Goal: Information Seeking & Learning: Find specific fact

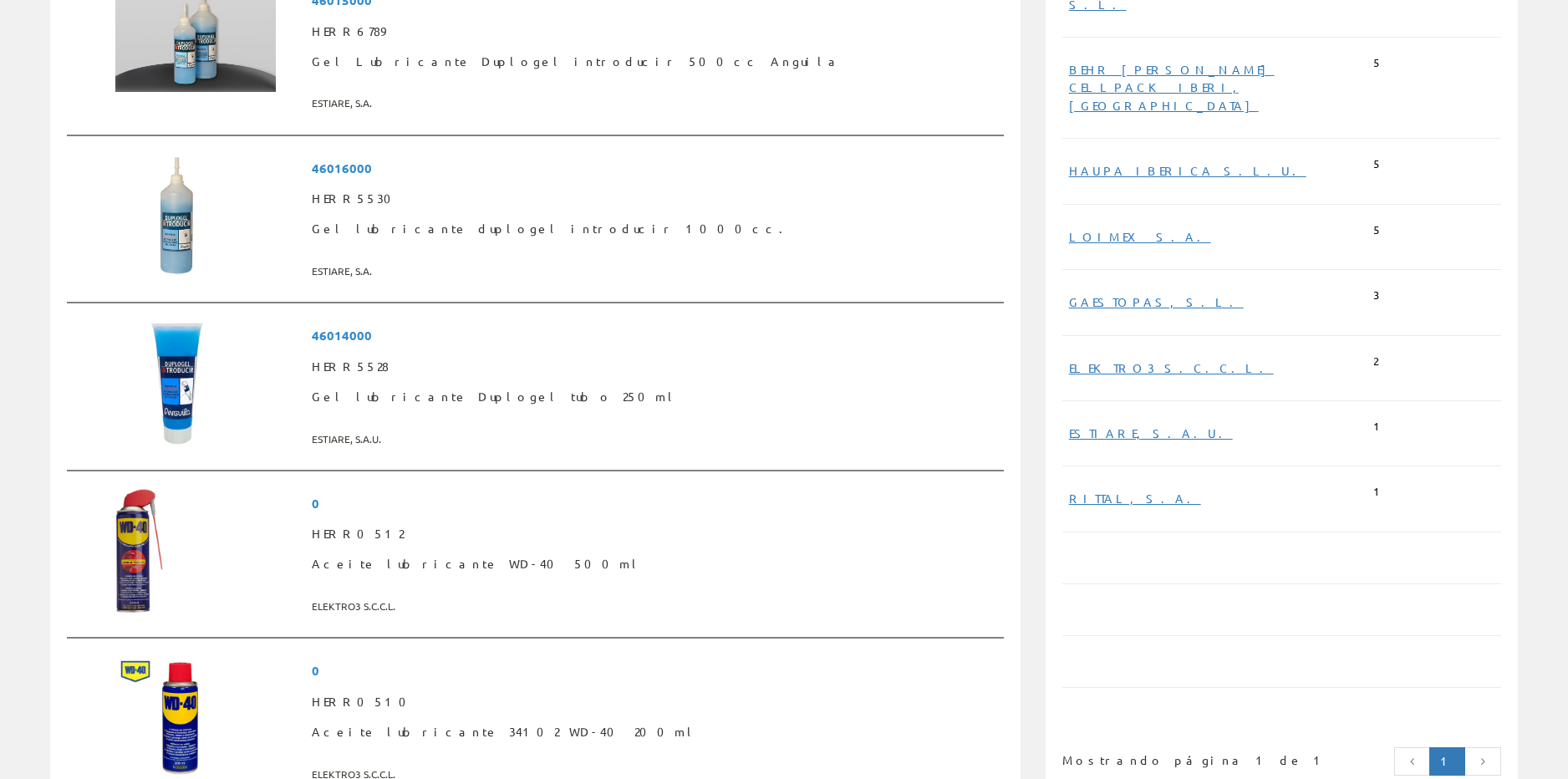
scroll to position [752, 0]
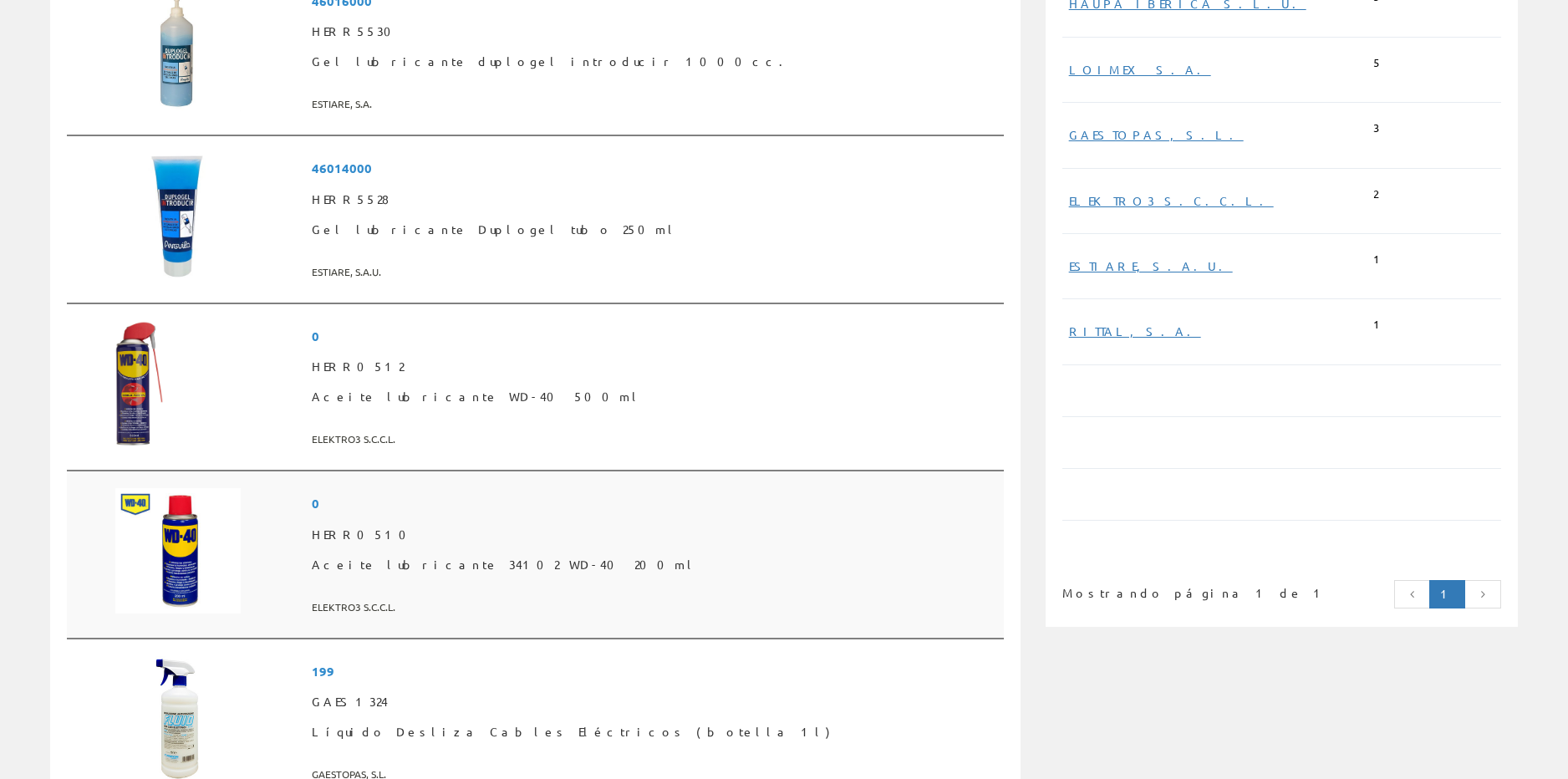
click at [194, 560] on img at bounding box center [178, 551] width 126 height 126
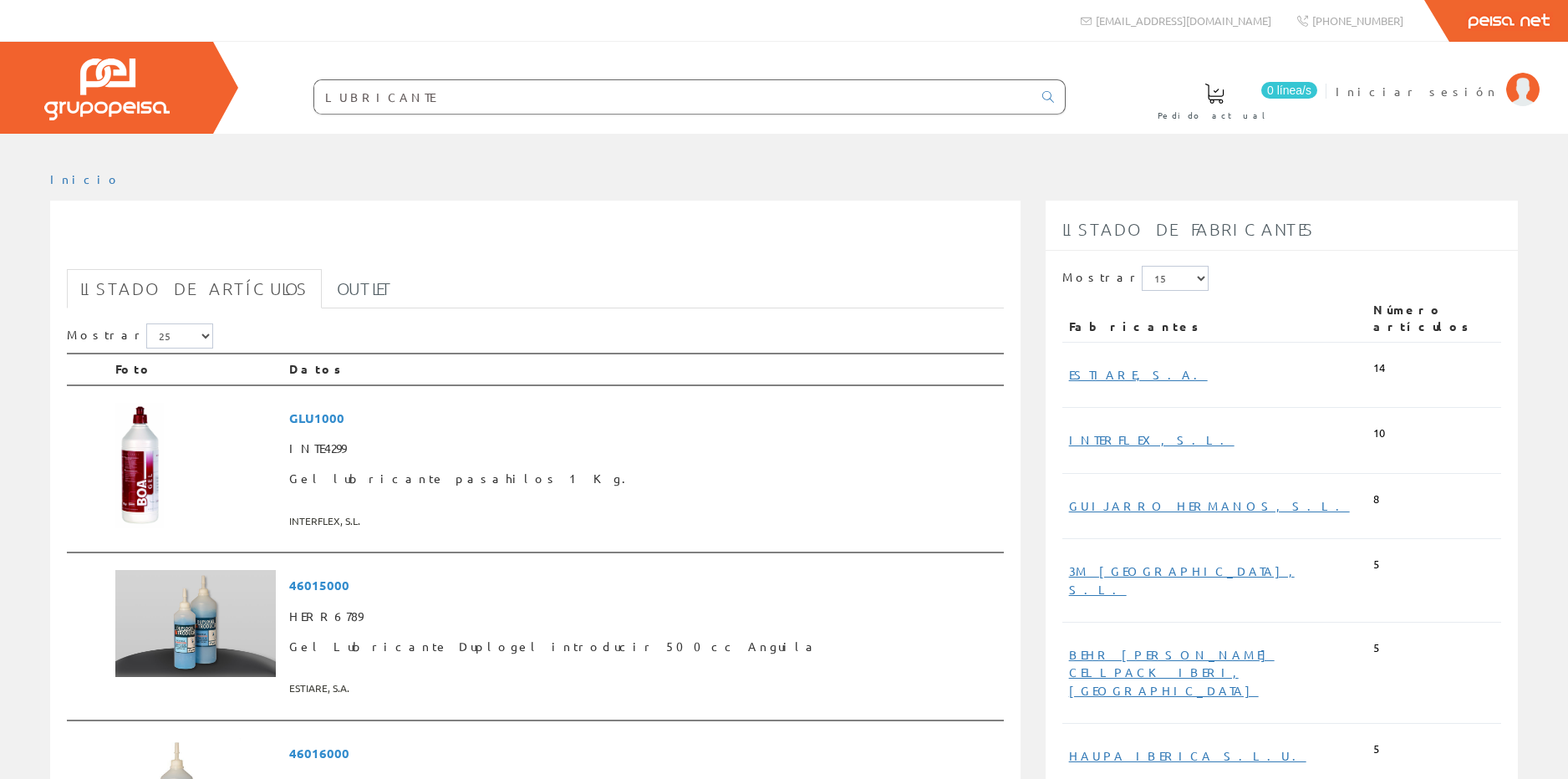
drag, startPoint x: 398, startPoint y: 95, endPoint x: 186, endPoint y: 91, distance: 212.0
click at [186, 91] on div "0 línea/s Pedido actual Iniciar sesión" at bounding box center [784, 87] width 1568 height 91
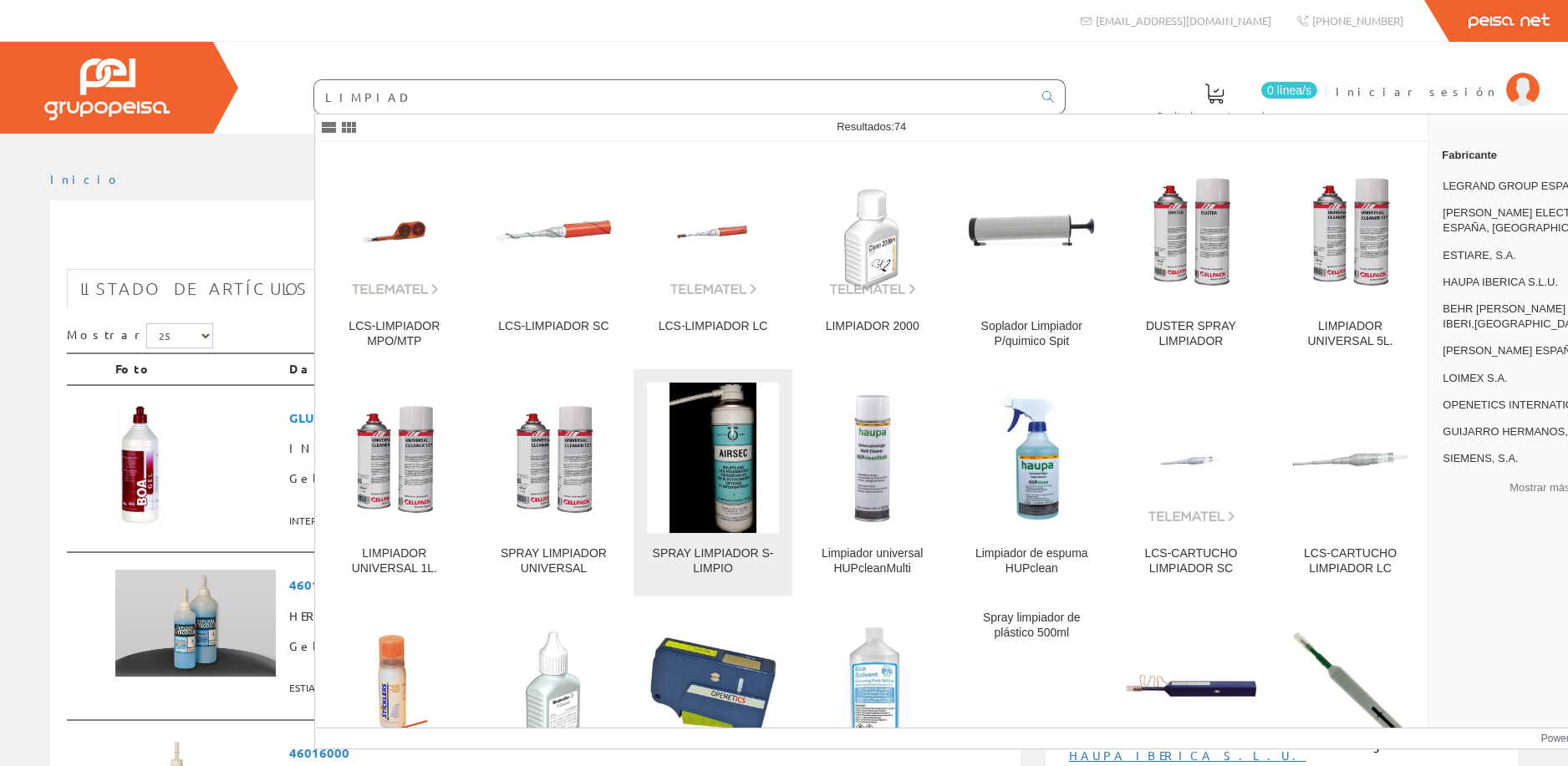
type input "LIMPIAD"
click at [728, 470] on img at bounding box center [713, 458] width 87 height 150
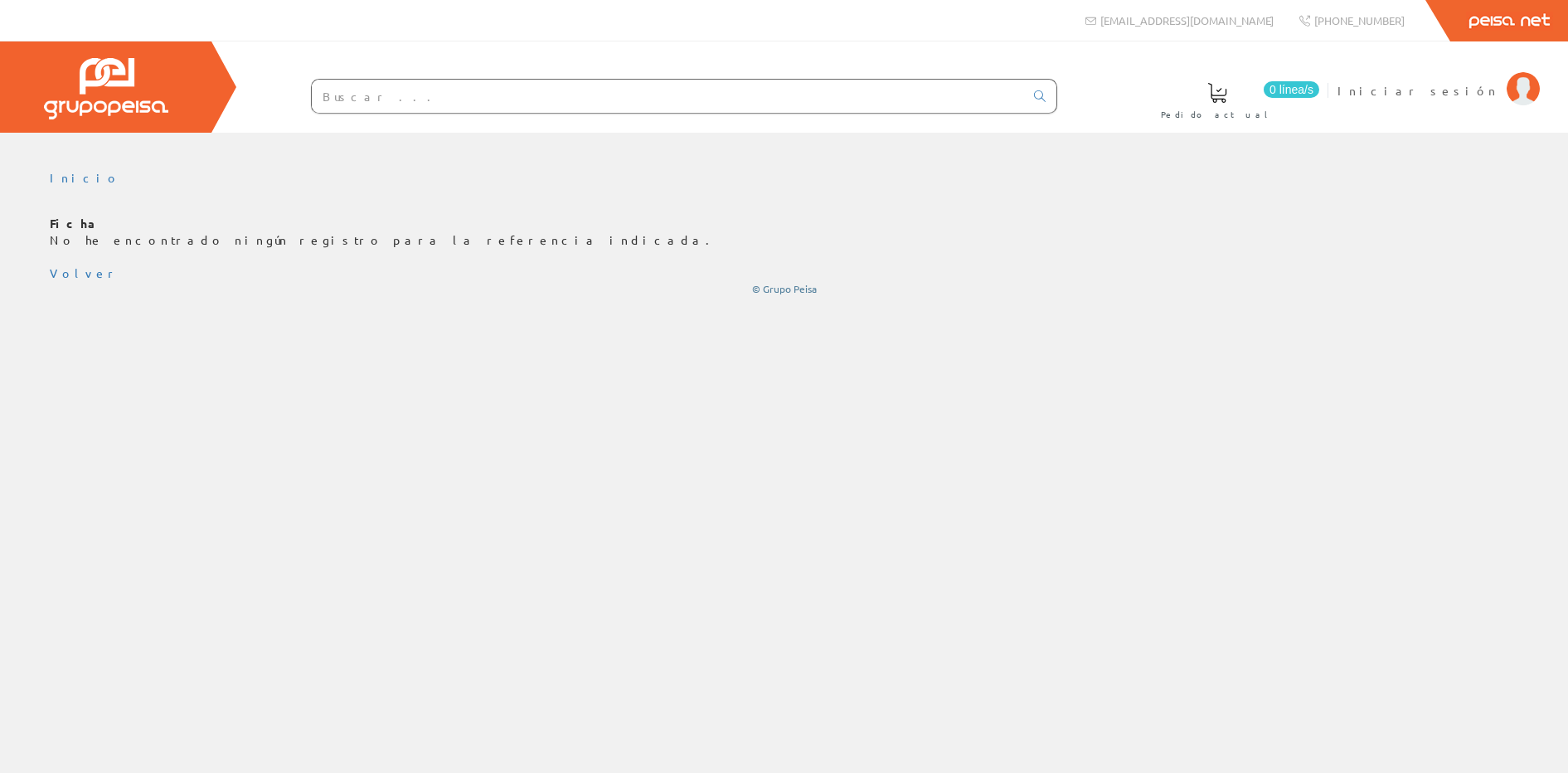
click at [358, 93] on input "text" at bounding box center [667, 96] width 712 height 33
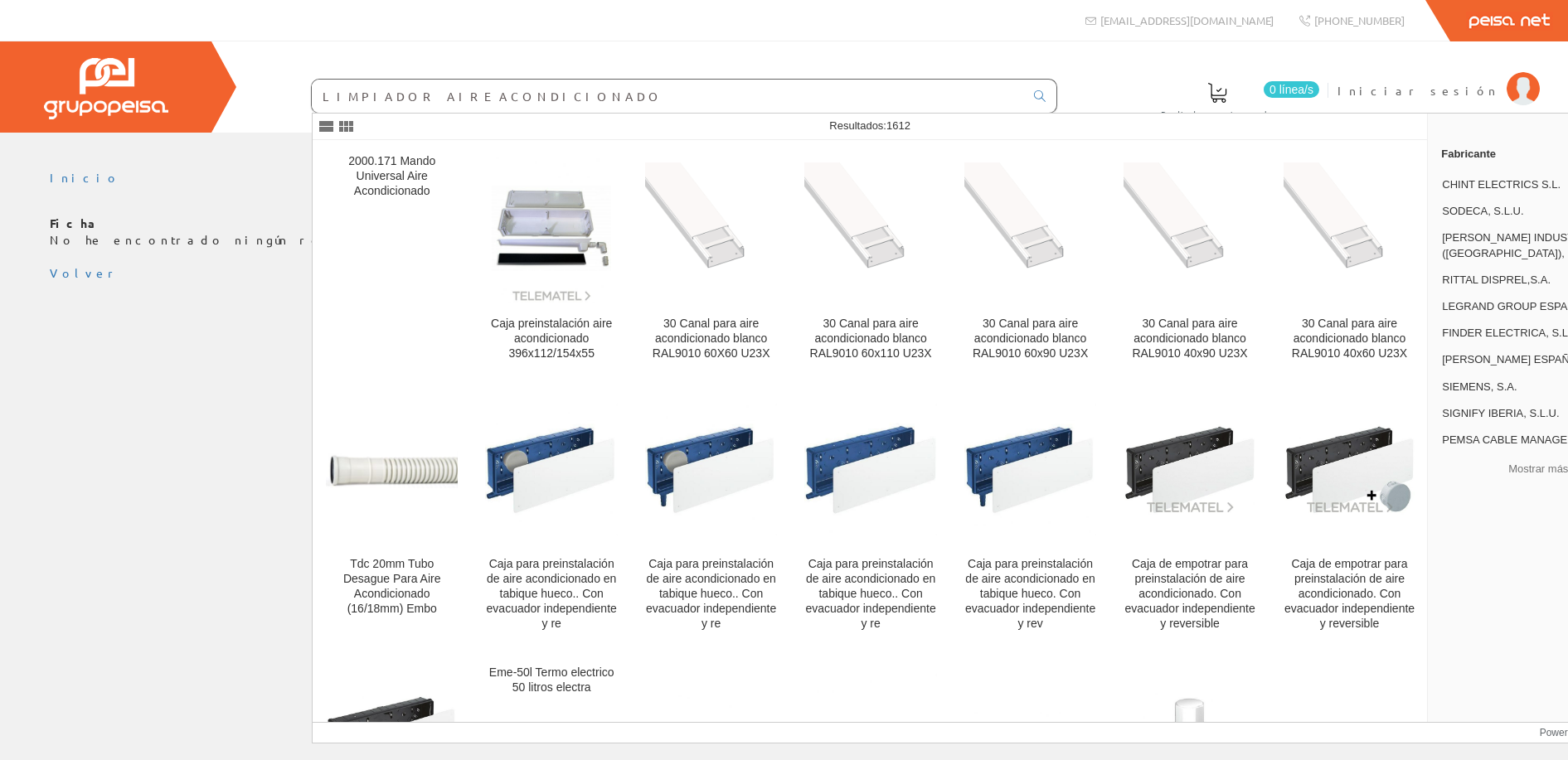
type input "LIMPIADOR AIRE ACONDICIONADO"
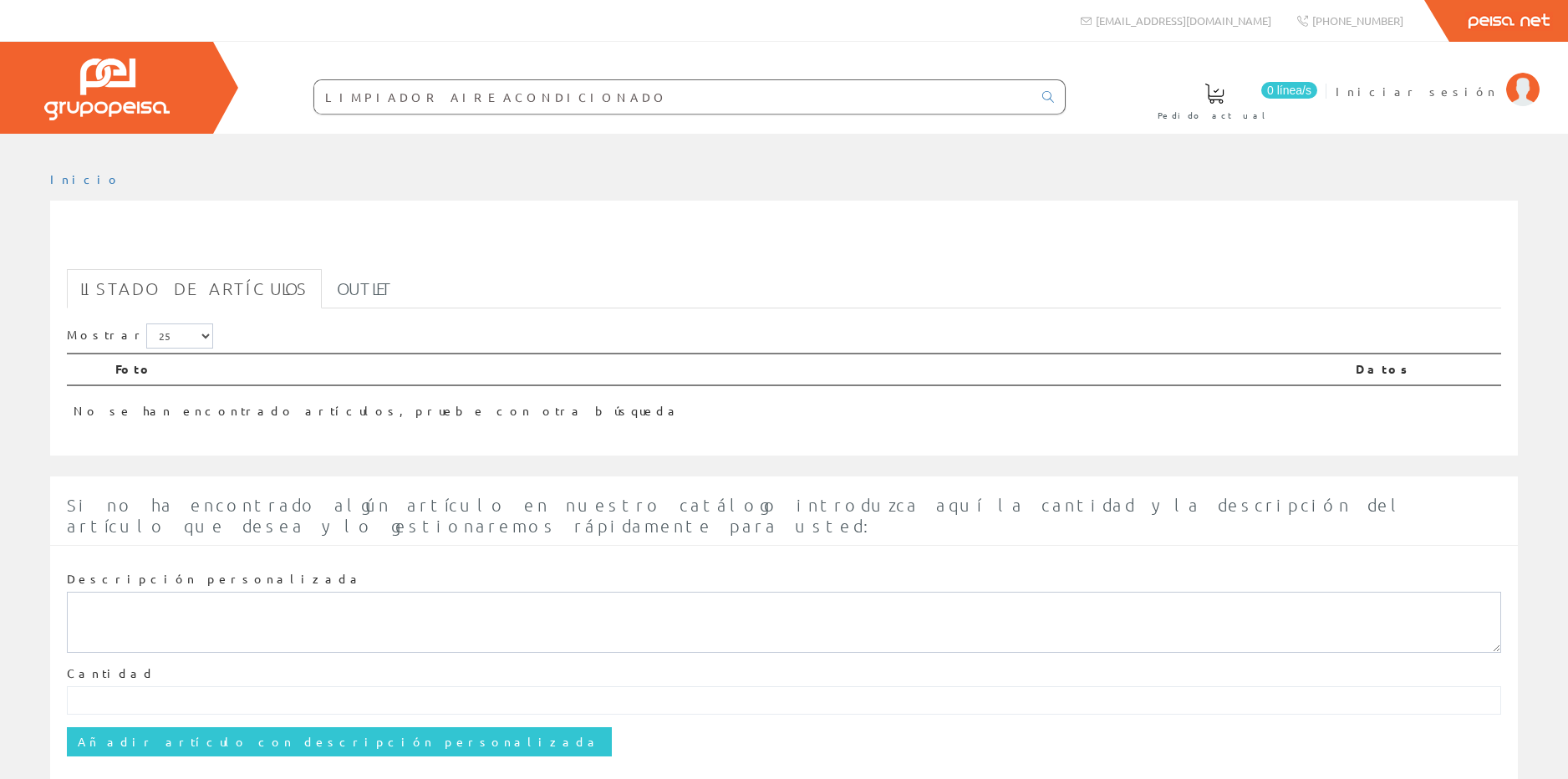
drag, startPoint x: 420, startPoint y: 97, endPoint x: 645, endPoint y: 123, distance: 226.5
click at [645, 123] on div "0 línea/s Pedido actual Iniciar sesión" at bounding box center [784, 87] width 1568 height 91
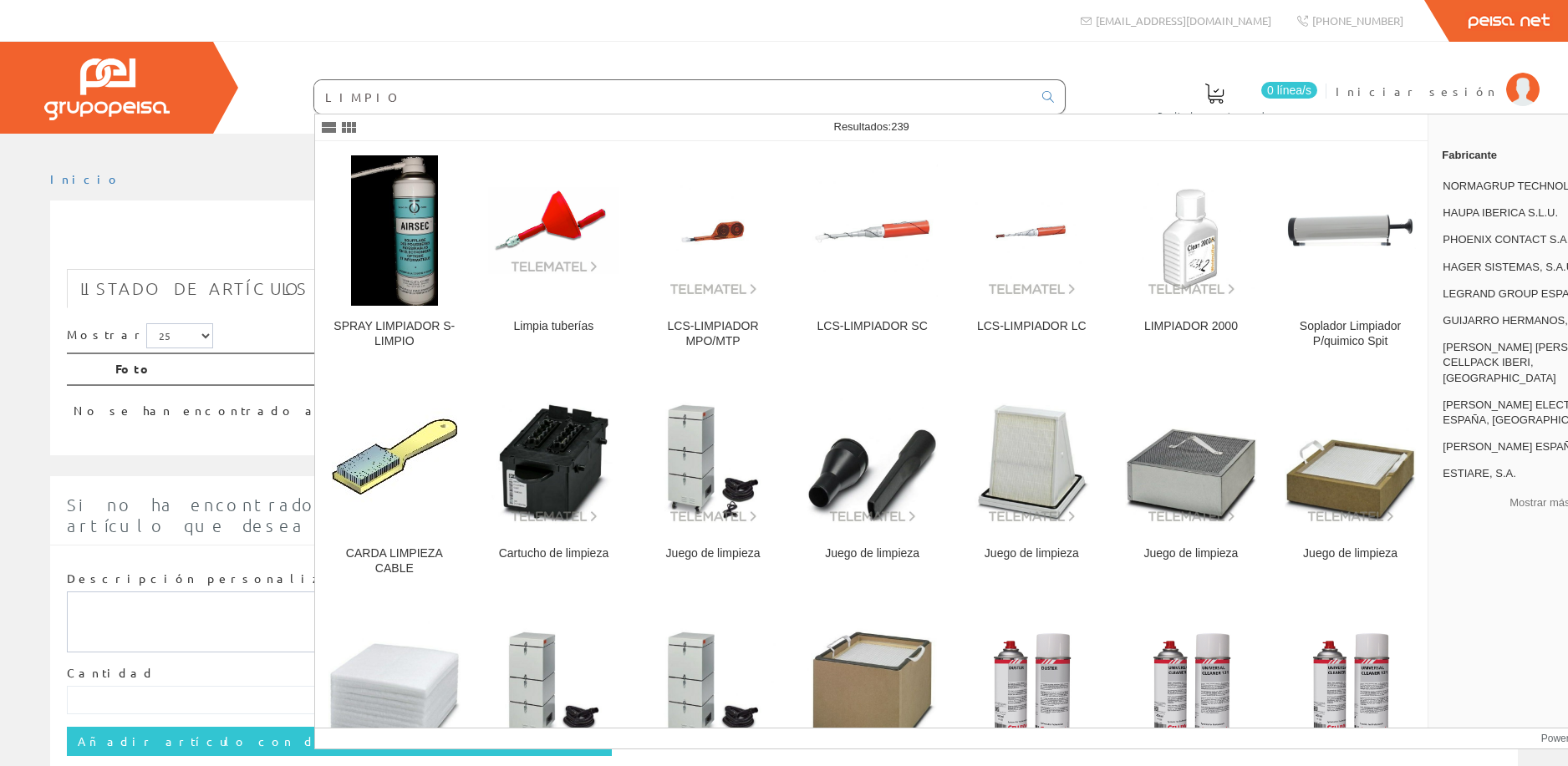
type input "LIMPIO"
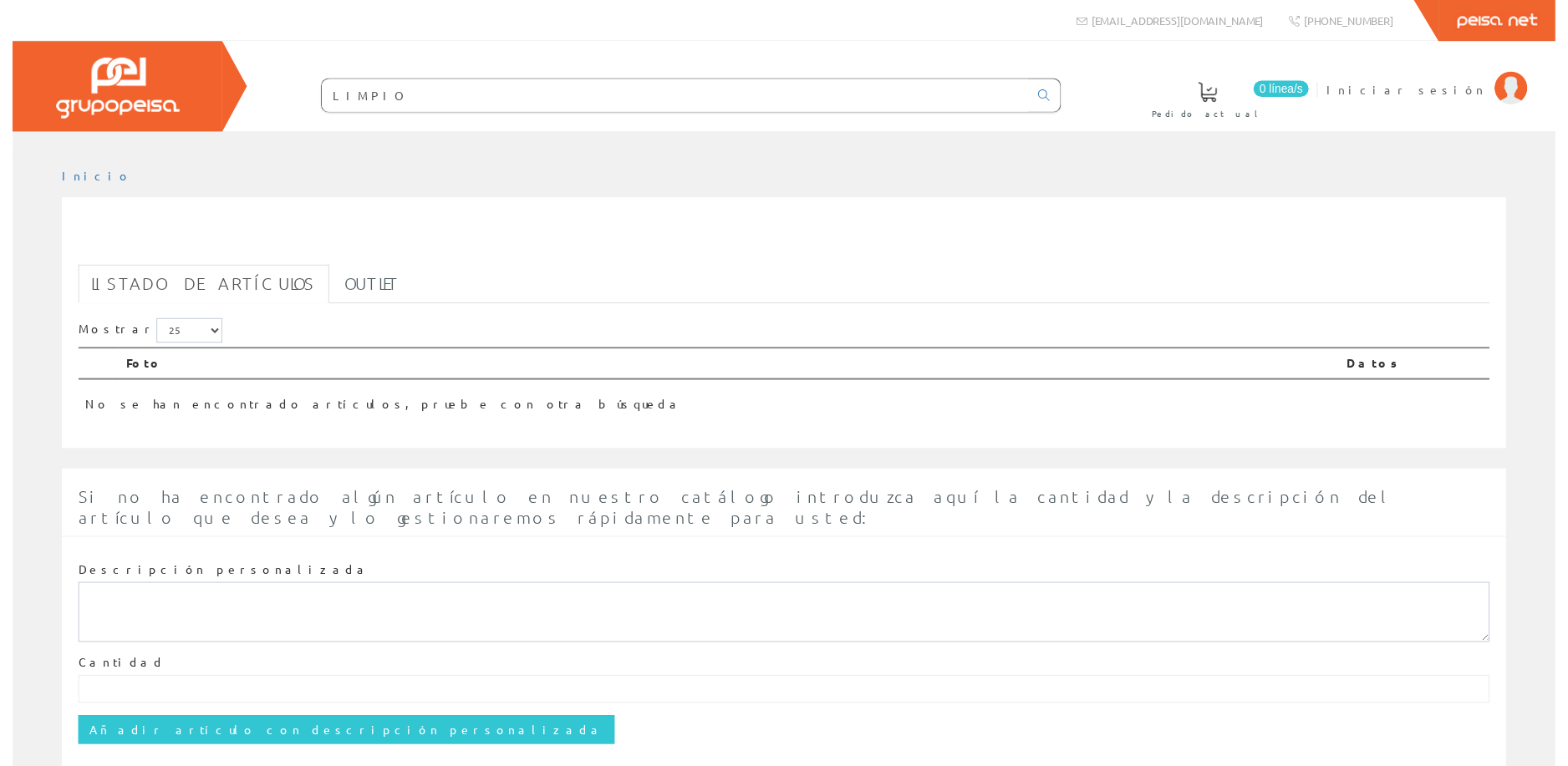
scroll to position [34, 0]
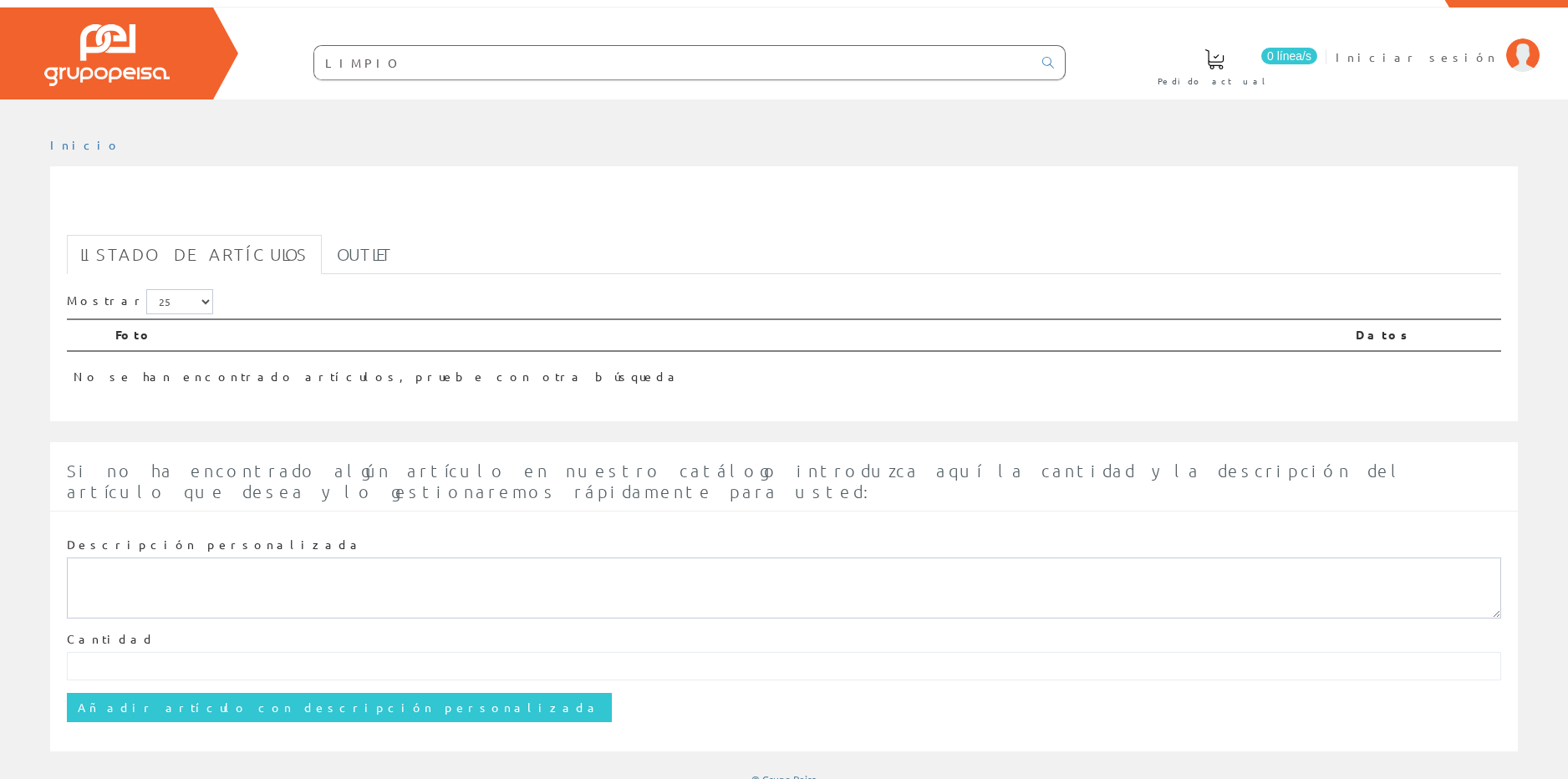
click at [380, 64] on input "LIMPIO" at bounding box center [672, 62] width 718 height 33
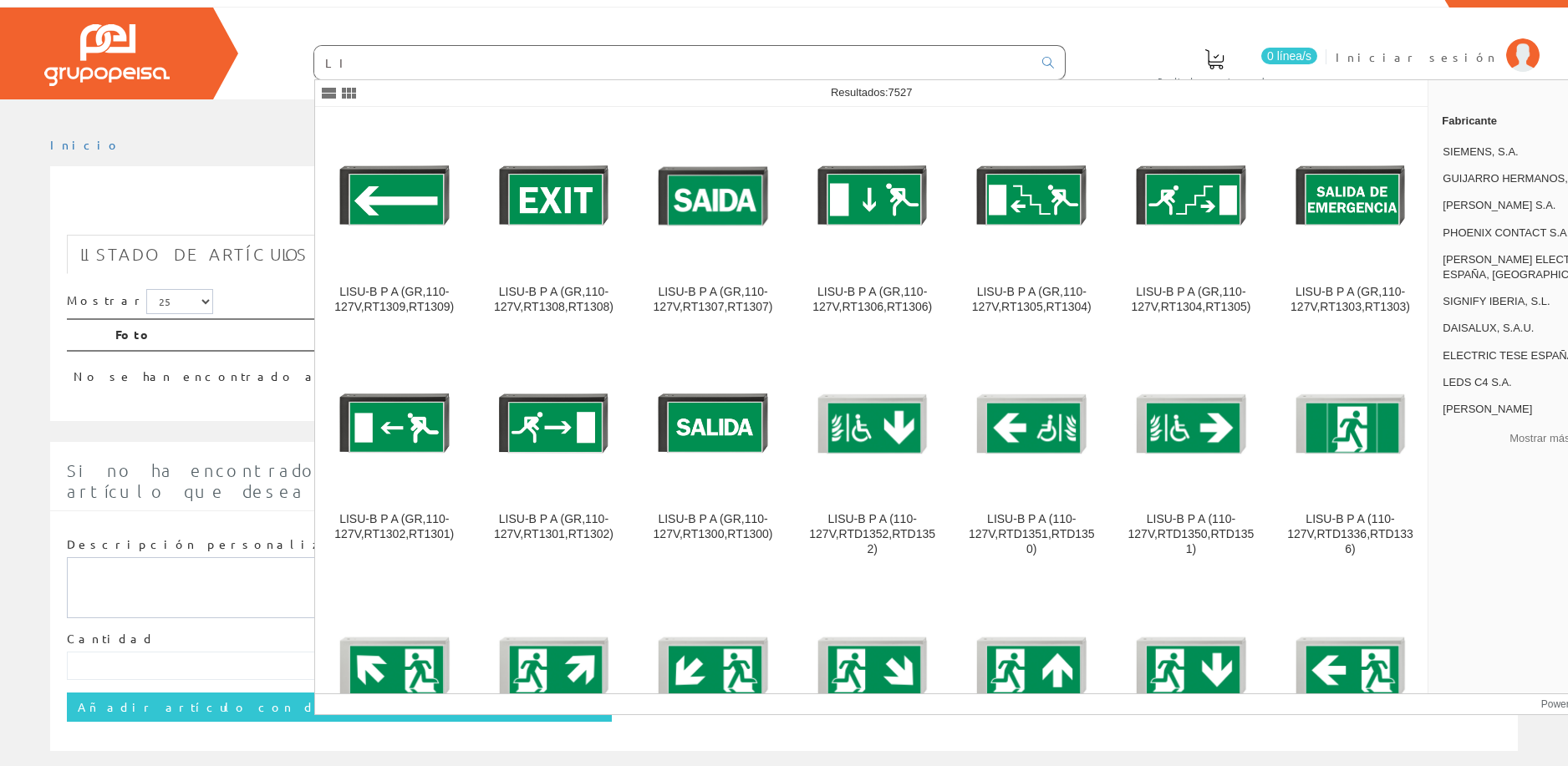
type input "L"
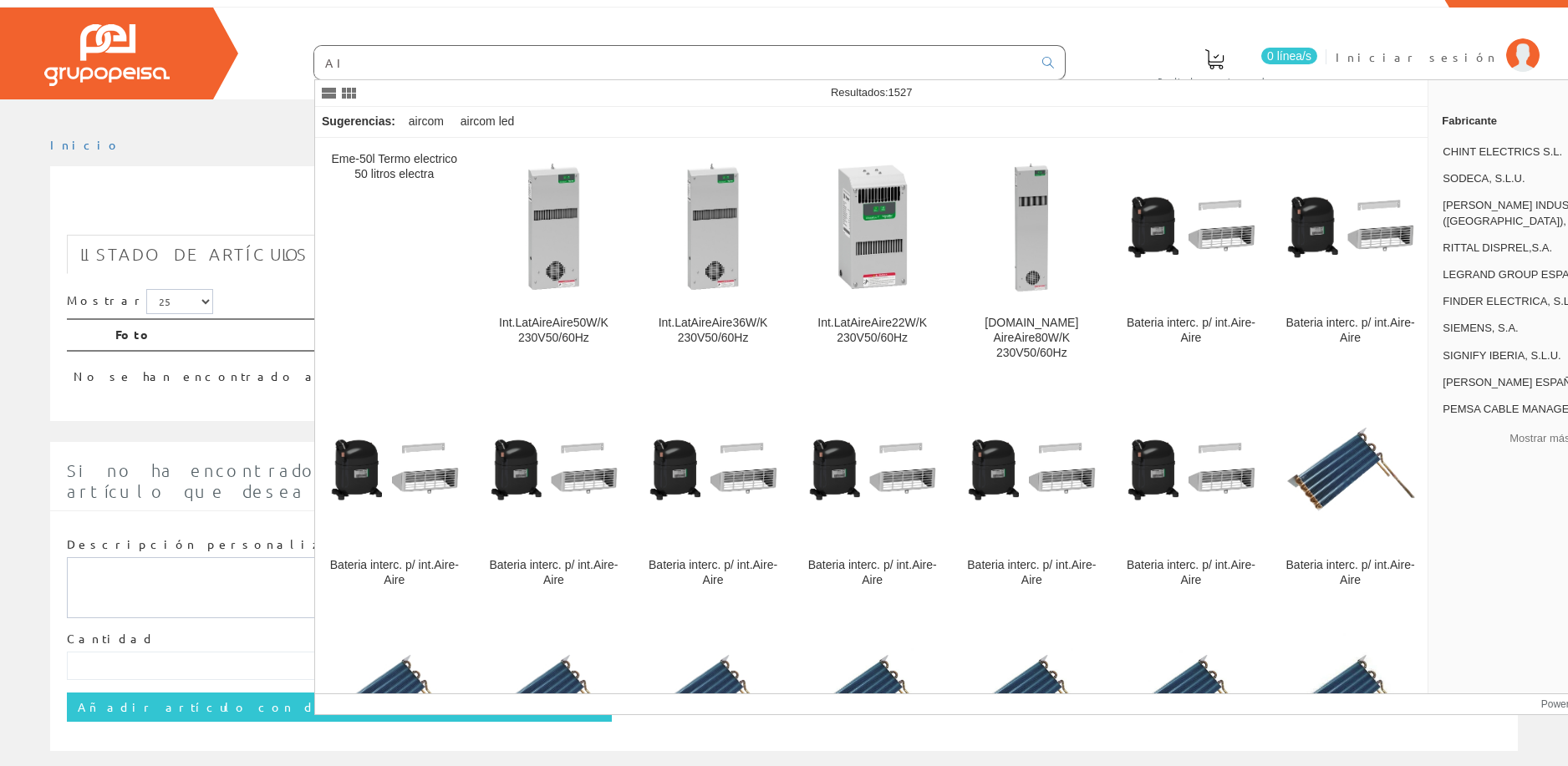
type input "A"
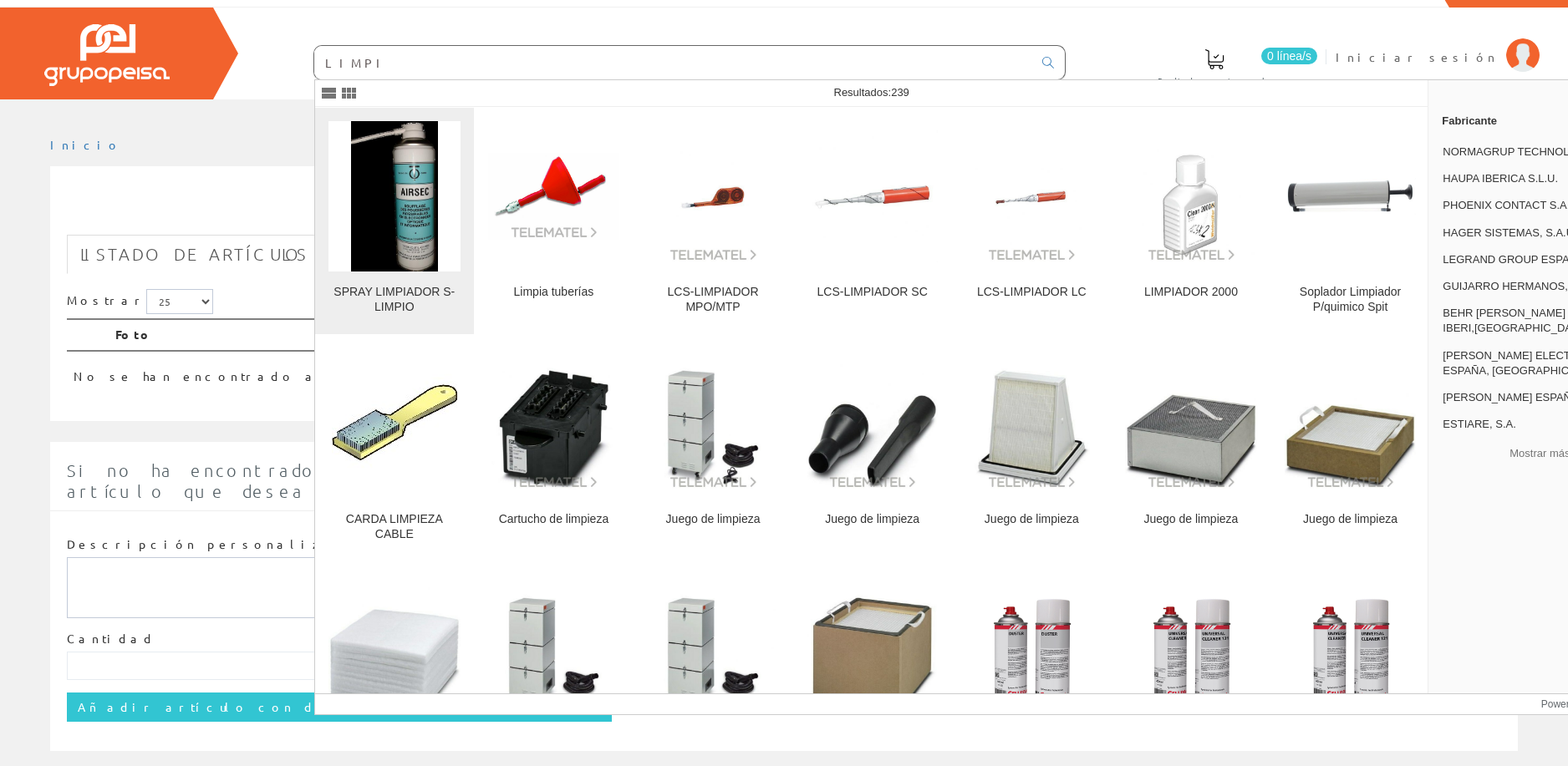
type input "LIMPI"
click at [416, 281] on link "SPRAY LIMPIADOR S-LIMPIO" at bounding box center [394, 221] width 159 height 227
